Goal: Communication & Community: Answer question/provide support

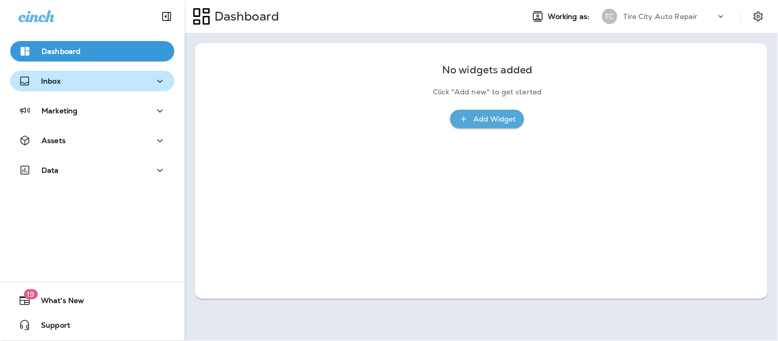
click at [122, 87] on div "Inbox" at bounding box center [92, 81] width 148 height 13
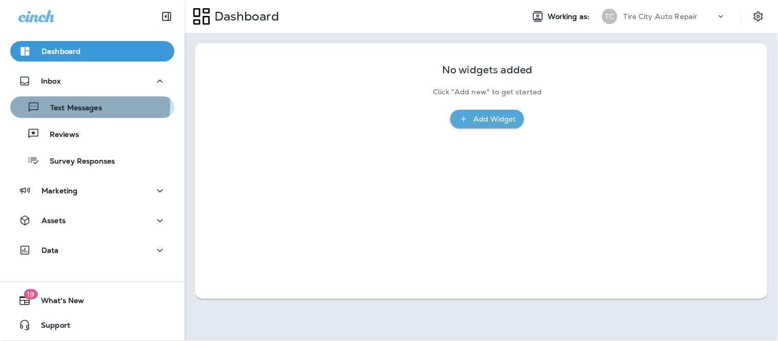
click at [81, 105] on p "Text Messages" at bounding box center [71, 109] width 62 height 10
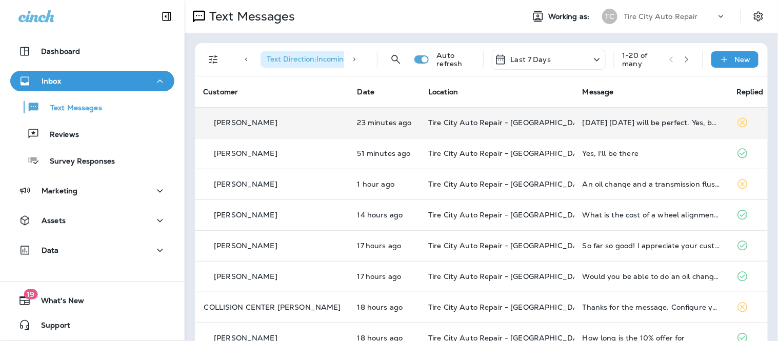
click at [688, 127] on td "[DATE] [DATE] will be perfect. Yes, both oil change and tire rotation please. 2…" at bounding box center [652, 122] width 154 height 31
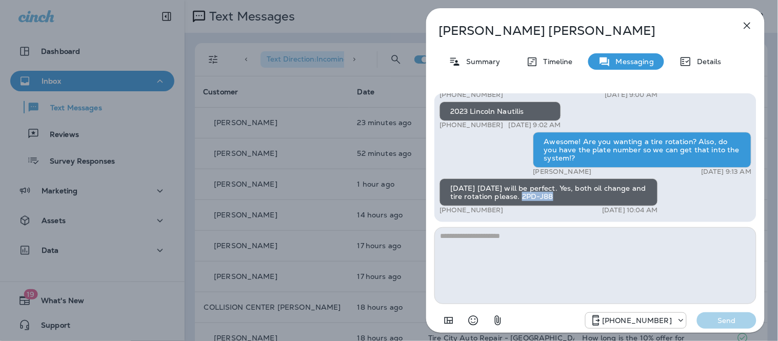
drag, startPoint x: 556, startPoint y: 201, endPoint x: 522, endPoint y: 199, distance: 33.4
click at [522, 199] on div "[DATE] [DATE] will be perfect. Yes, both oil change and tire rotation please. 2…" at bounding box center [549, 193] width 219 height 28
copy div "2PD-J88"
click at [483, 263] on textarea at bounding box center [596, 265] width 322 height 77
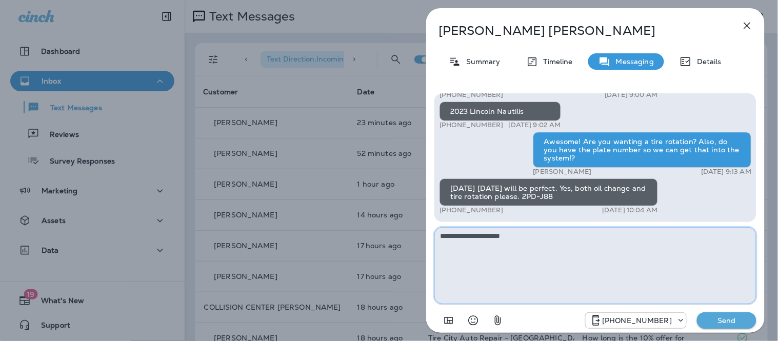
click at [508, 239] on textarea "**********" at bounding box center [596, 265] width 322 height 77
type textarea "**********"
click at [709, 319] on p "Send" at bounding box center [727, 320] width 43 height 9
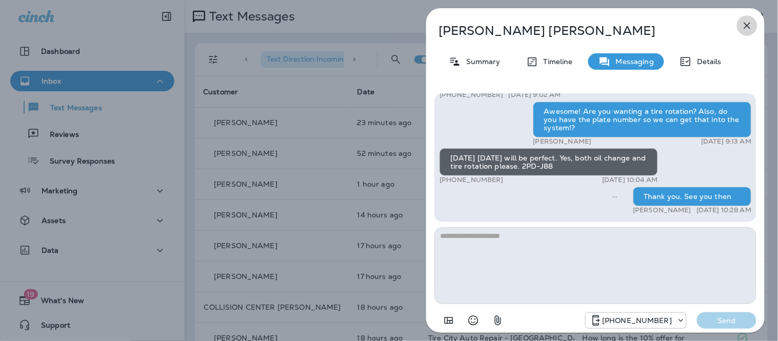
click at [750, 29] on icon "button" at bounding box center [747, 25] width 12 height 12
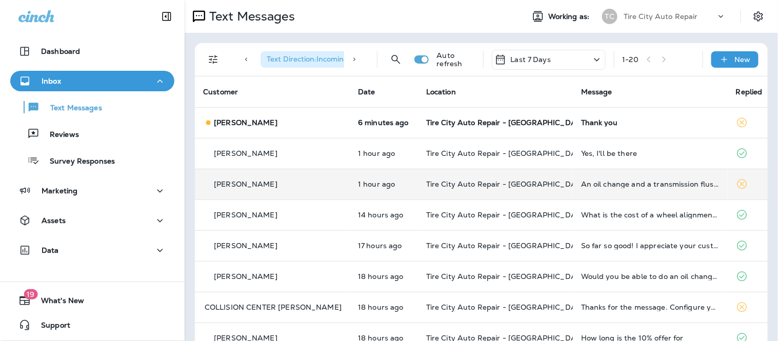
click at [551, 185] on td "Tire City Auto Repair - [GEOGRAPHIC_DATA]" at bounding box center [495, 184] width 155 height 31
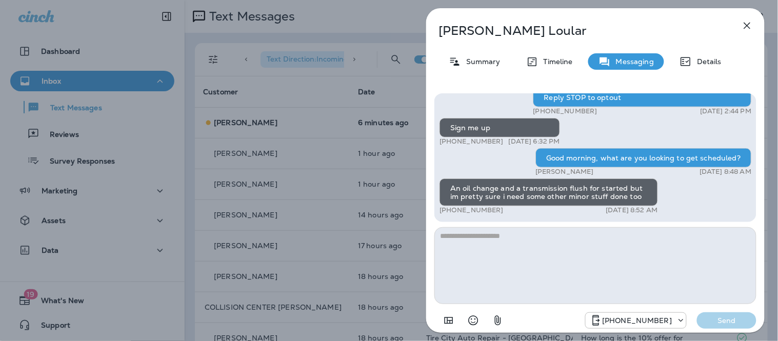
click at [742, 28] on icon "button" at bounding box center [747, 25] width 12 height 12
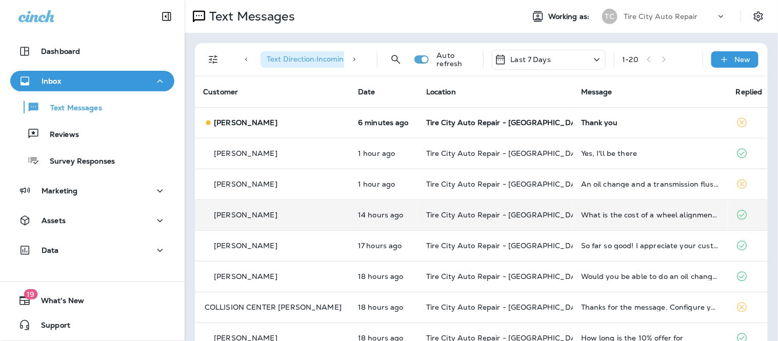
click at [635, 220] on td "What is the cost of a wheel alignment for my bmw 750?" at bounding box center [650, 215] width 155 height 31
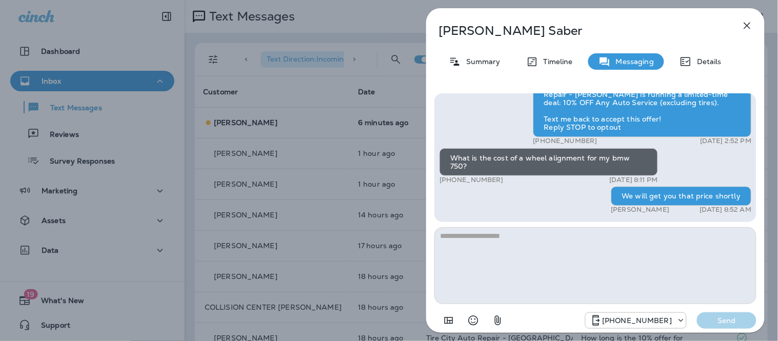
click at [745, 24] on icon "button" at bounding box center [747, 25] width 12 height 12
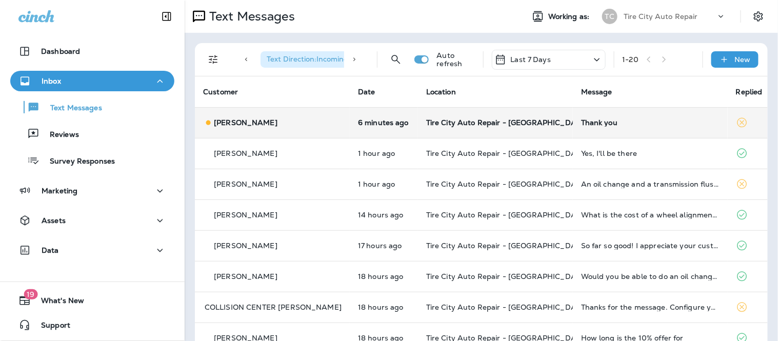
click at [573, 123] on td "Thank you" at bounding box center [650, 122] width 155 height 31
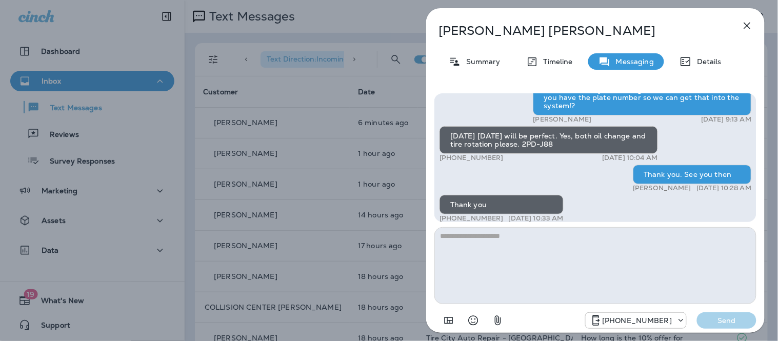
scroll to position [1, 0]
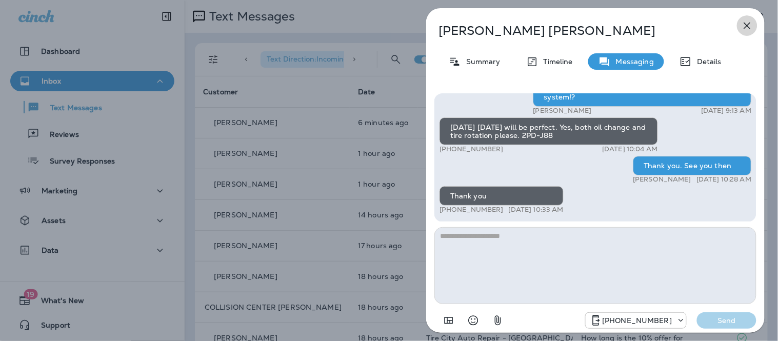
click at [745, 25] on icon "button" at bounding box center [747, 25] width 12 height 12
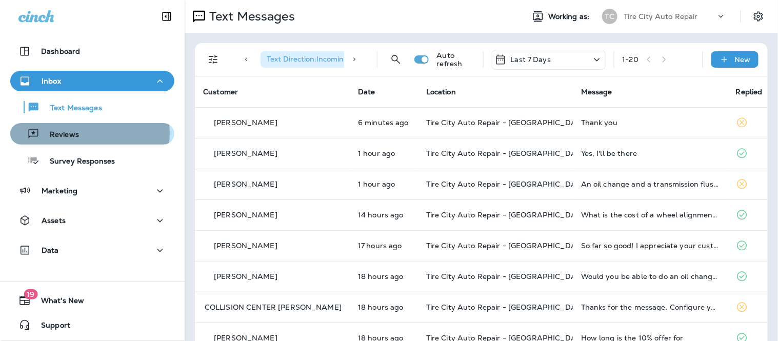
click at [72, 133] on p "Reviews" at bounding box center [60, 135] width 40 height 10
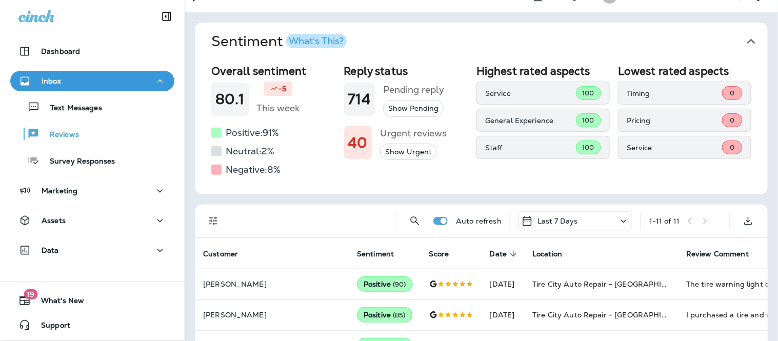
scroll to position [57, 0]
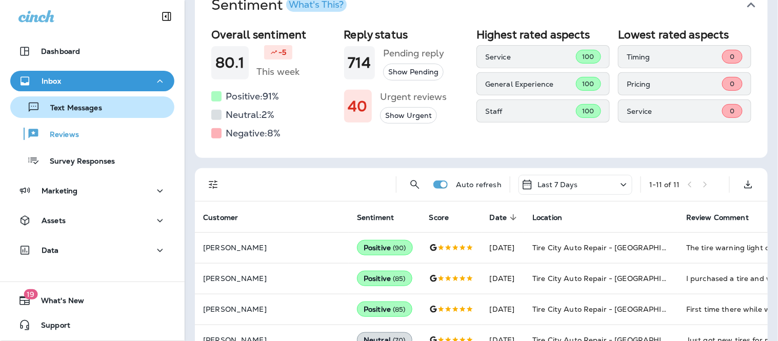
click at [75, 110] on p "Text Messages" at bounding box center [71, 109] width 62 height 10
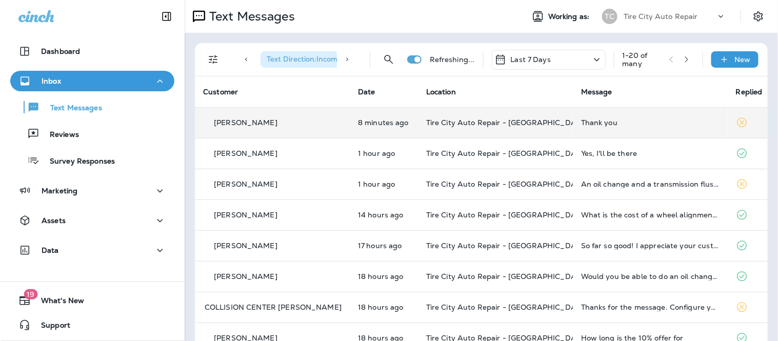
click at [289, 111] on td "[PERSON_NAME]" at bounding box center [272, 122] width 155 height 31
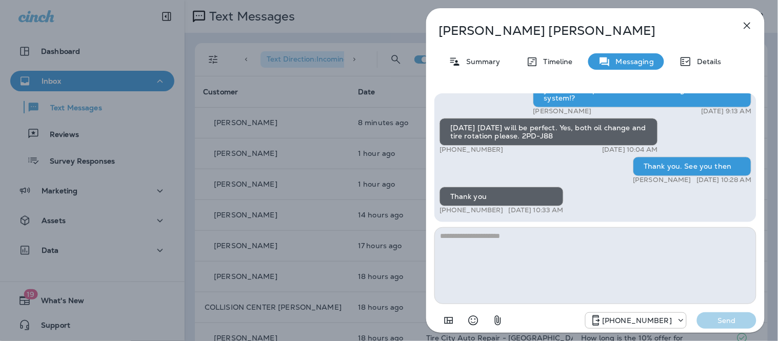
scroll to position [1, 0]
click at [748, 21] on icon "button" at bounding box center [747, 25] width 12 height 12
